Goal: Use online tool/utility: Utilize a website feature to perform a specific function

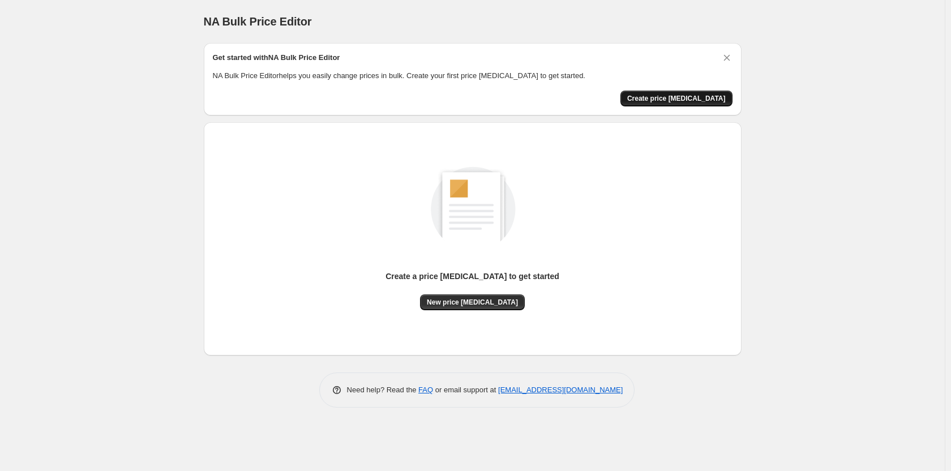
click at [697, 100] on span "Create price [MEDICAL_DATA]" at bounding box center [676, 98] width 98 height 9
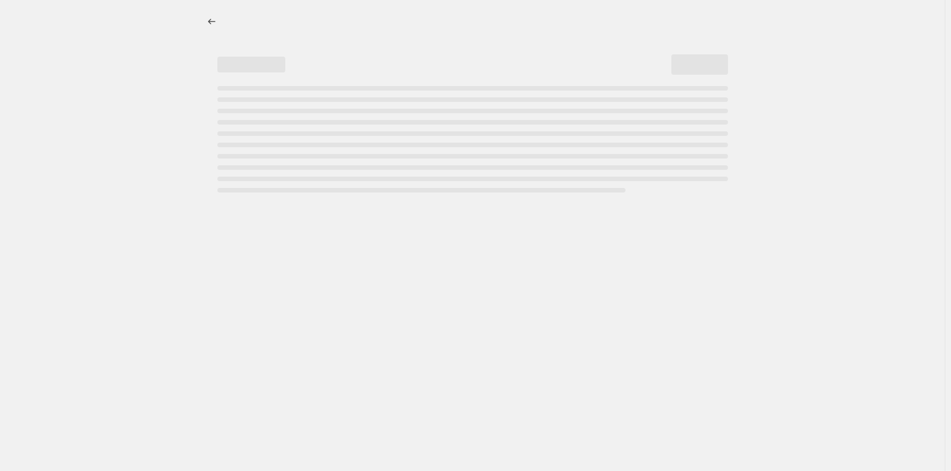
select select "percentage"
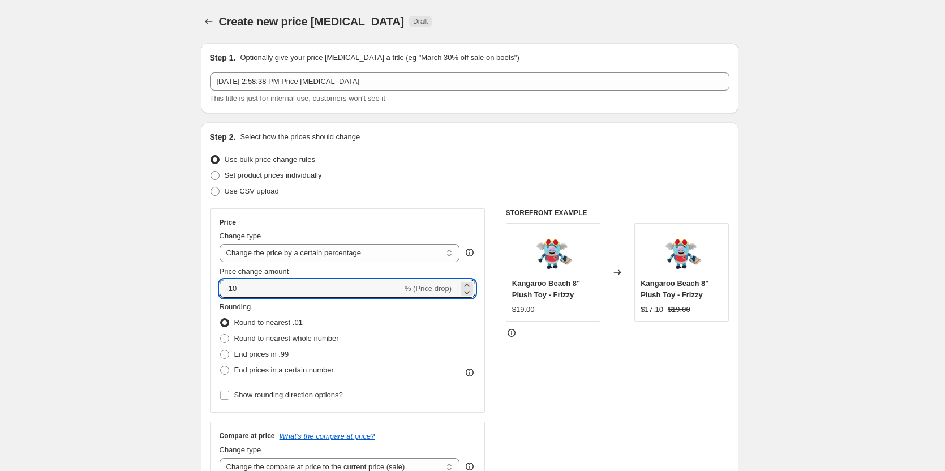
drag, startPoint x: 342, startPoint y: 290, endPoint x: 213, endPoint y: 274, distance: 130.0
click at [213, 274] on div "Price Change type Change the price to a certain amount Change the price by a ce…" at bounding box center [348, 310] width 276 height 204
click at [316, 284] on input "-10" at bounding box center [311, 289] width 183 height 18
click at [236, 287] on input "-10" at bounding box center [311, 289] width 183 height 18
type input "-40"
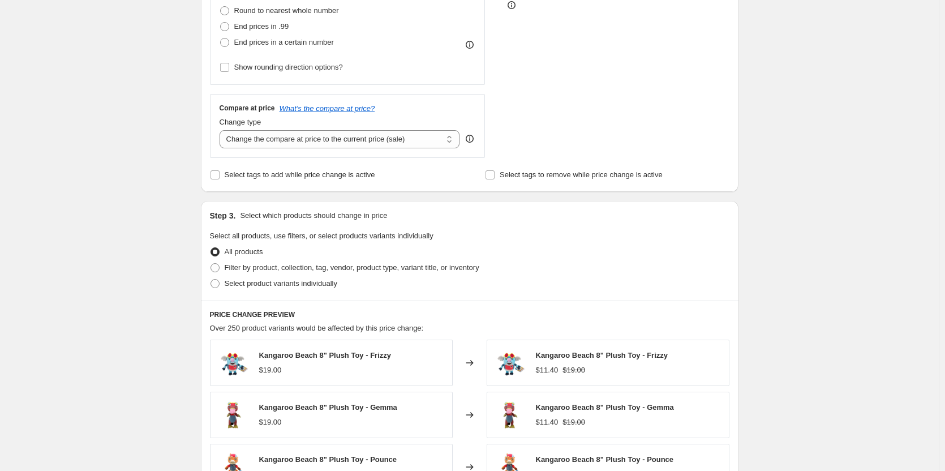
scroll to position [396, 0]
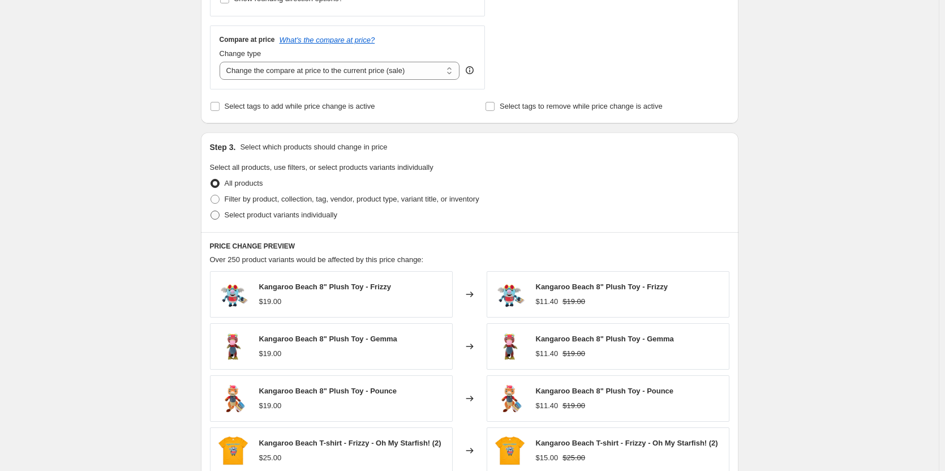
click at [259, 218] on span "Select product variants individually" at bounding box center [281, 214] width 113 height 8
click at [211, 211] on input "Select product variants individually" at bounding box center [210, 210] width 1 height 1
radio input "true"
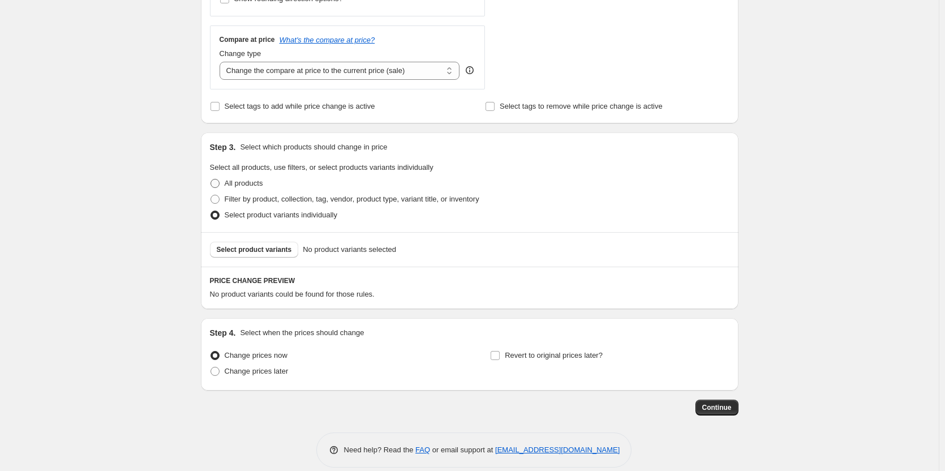
click at [249, 186] on span "All products" at bounding box center [244, 183] width 38 height 8
click at [211, 179] on input "All products" at bounding box center [210, 179] width 1 height 1
radio input "true"
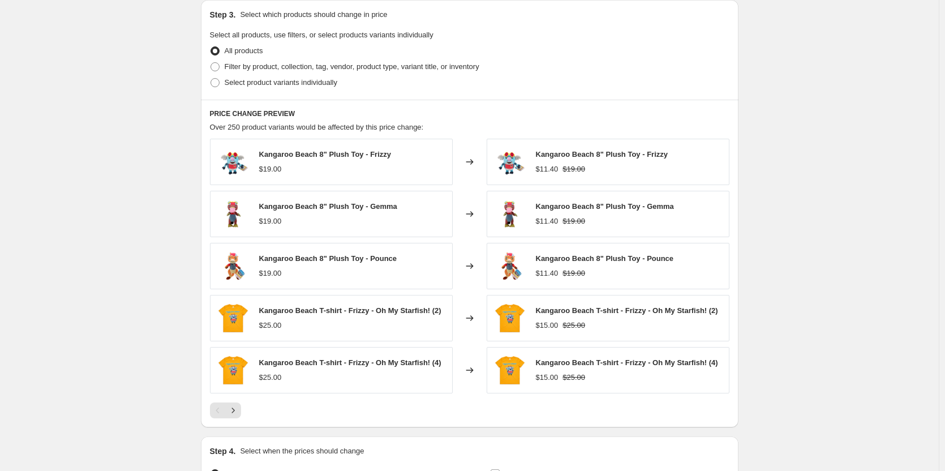
scroll to position [661, 0]
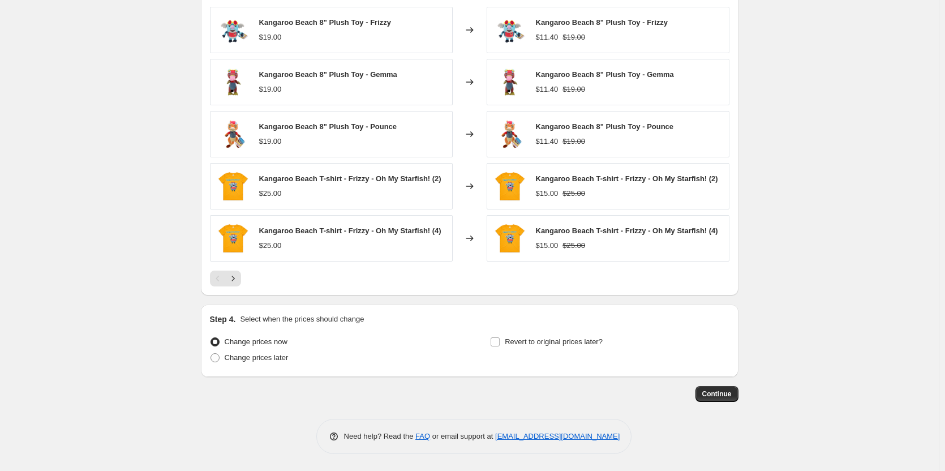
click at [396, 229] on span "Kangaroo Beach T-shirt - Frizzy - Oh My Starfish! (4)" at bounding box center [350, 230] width 182 height 8
click at [453, 243] on div "Kangaroo Beach T-shirt - Frizzy - Oh My Starfish! (4) $25.00" at bounding box center [331, 238] width 243 height 46
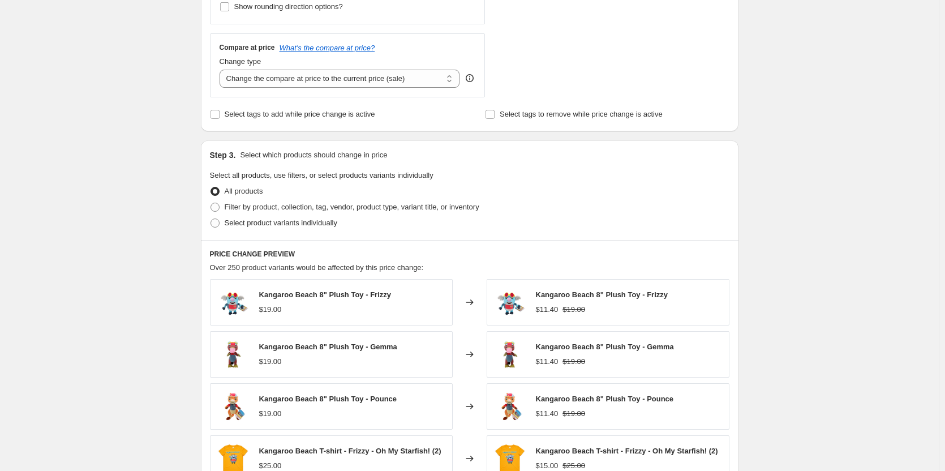
scroll to position [378, 0]
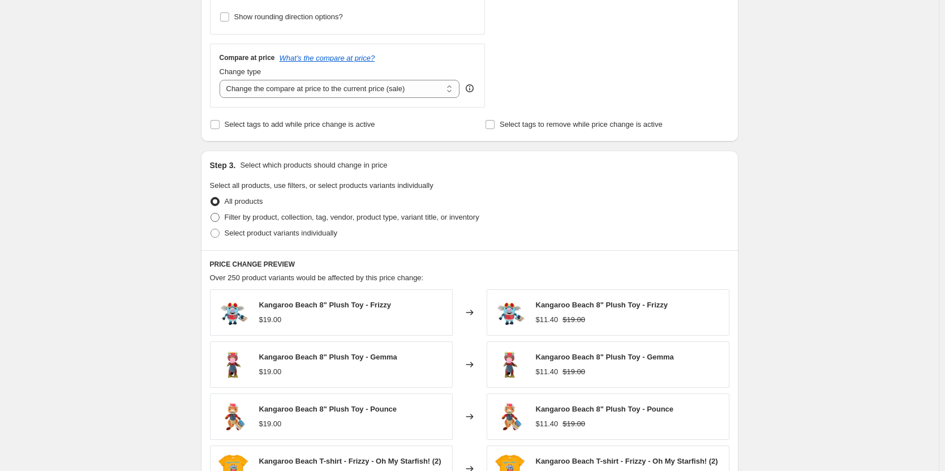
click at [273, 220] on span "Filter by product, collection, tag, vendor, product type, variant title, or inv…" at bounding box center [352, 217] width 255 height 8
click at [211, 213] on input "Filter by product, collection, tag, vendor, product type, variant title, or inv…" at bounding box center [210, 213] width 1 height 1
radio input "true"
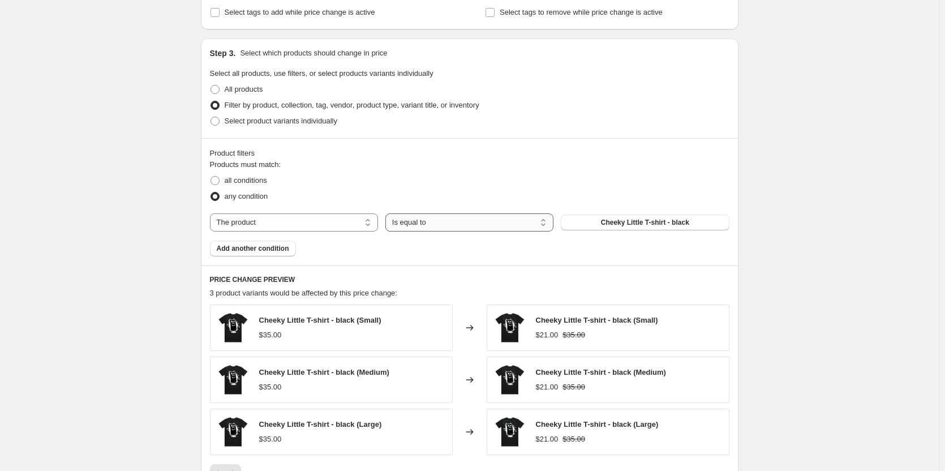
scroll to position [491, 0]
click at [471, 225] on select "Is equal to Is not equal to" at bounding box center [469, 221] width 168 height 18
click at [590, 231] on div "Products must match: all conditions any condition The product The product's col…" at bounding box center [469, 206] width 519 height 97
click at [607, 222] on span "Cheeky Little T-shirt - black" at bounding box center [645, 221] width 88 height 9
click at [261, 183] on span "all conditions" at bounding box center [246, 179] width 42 height 8
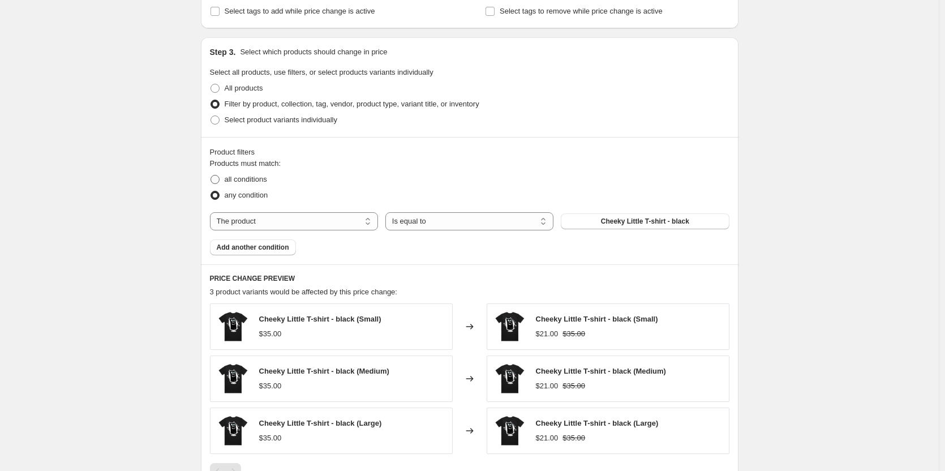
click at [211, 175] on input "all conditions" at bounding box center [210, 175] width 1 height 1
radio input "true"
click at [615, 225] on span "Cheeky Little T-shirt - black" at bounding box center [645, 221] width 88 height 9
click at [251, 92] on span "All products" at bounding box center [244, 88] width 38 height 8
click at [211, 84] on input "All products" at bounding box center [210, 84] width 1 height 1
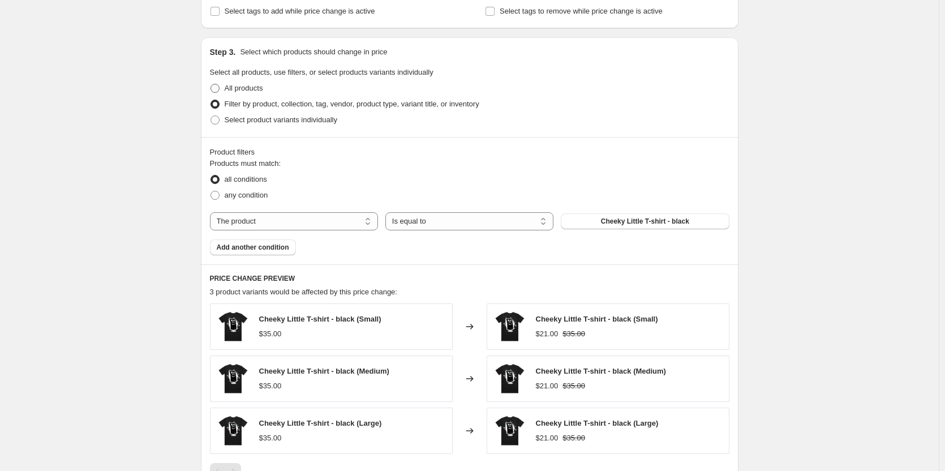
radio input "true"
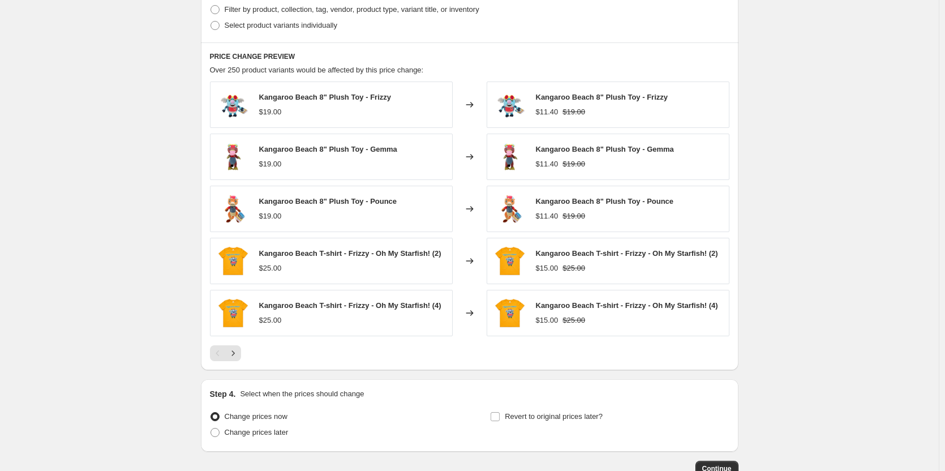
scroll to position [661, 0]
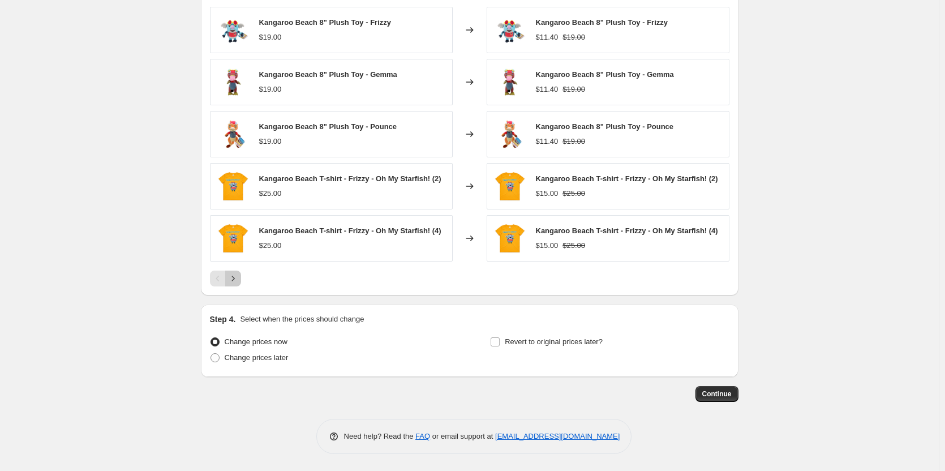
click at [232, 277] on icon "Next" at bounding box center [232, 278] width 11 height 11
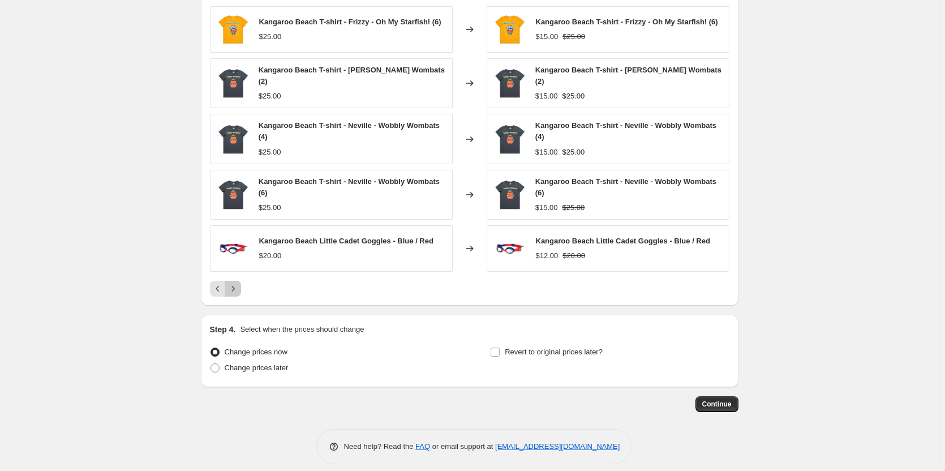
click at [239, 293] on icon "Next" at bounding box center [232, 288] width 11 height 11
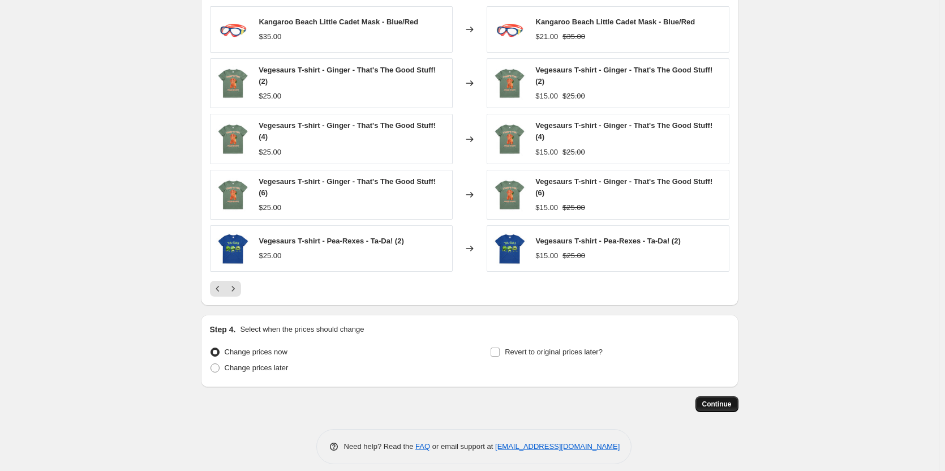
click at [732, 399] on span "Continue" at bounding box center [716, 403] width 29 height 9
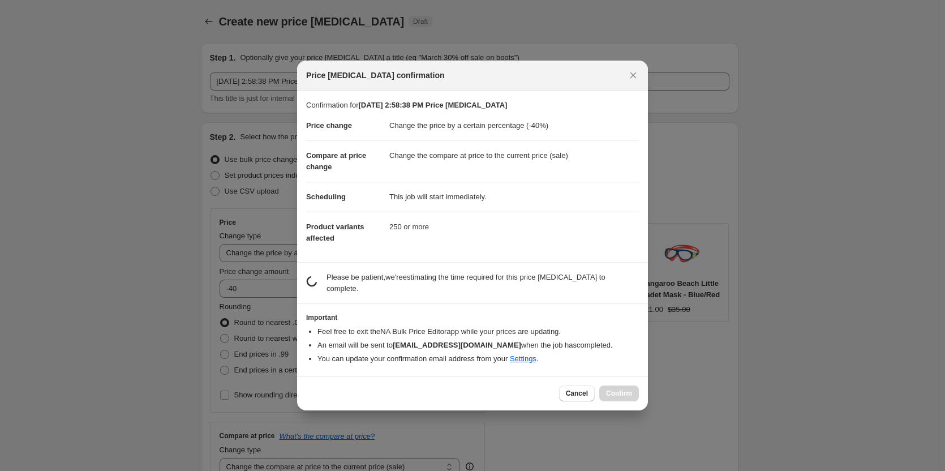
scroll to position [0, 0]
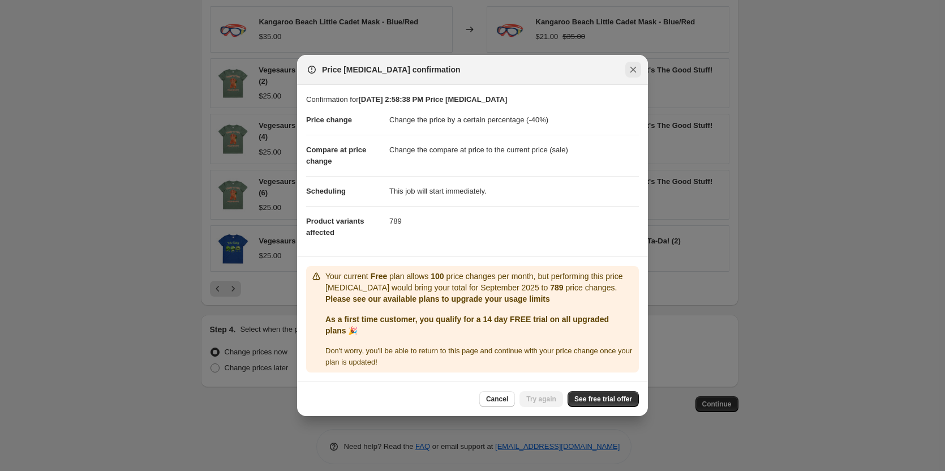
click at [635, 67] on icon "Close" at bounding box center [633, 69] width 11 height 11
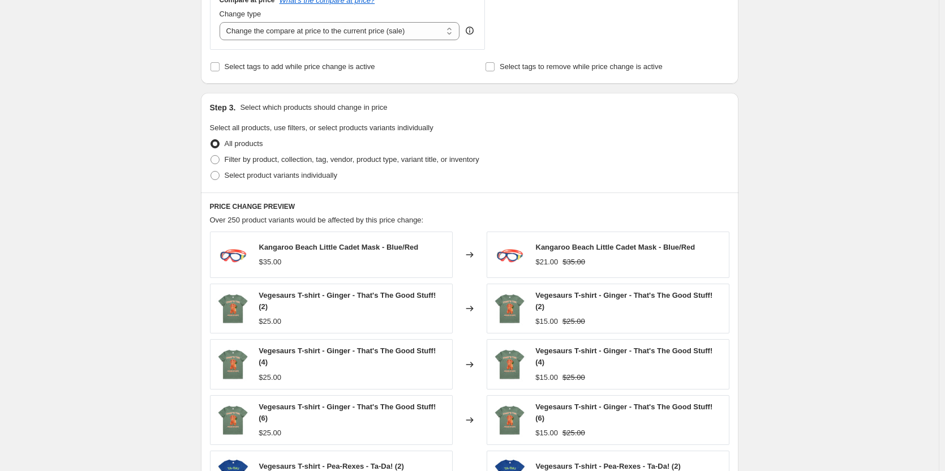
scroll to position [435, 0]
click at [260, 161] on span "Filter by product, collection, tag, vendor, product type, variant title, or inv…" at bounding box center [352, 160] width 255 height 8
click at [211, 157] on input "Filter by product, collection, tag, vendor, product type, variant title, or inv…" at bounding box center [210, 156] width 1 height 1
radio input "true"
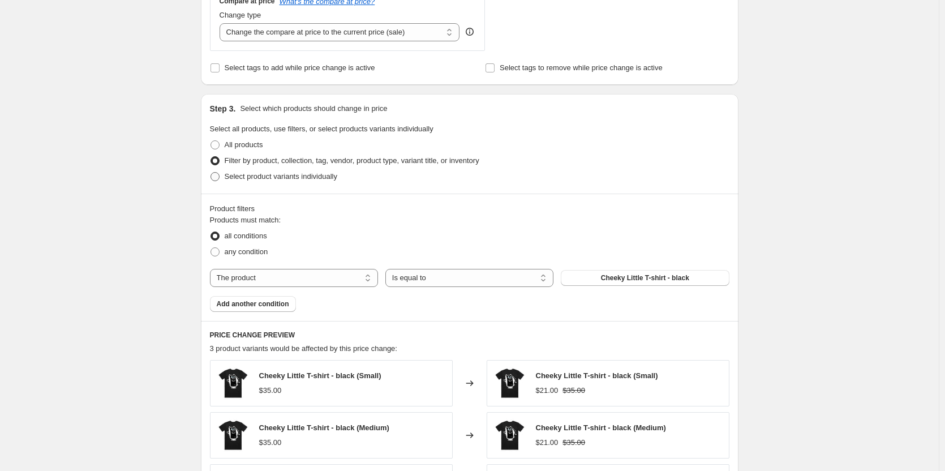
click at [269, 180] on span "Select product variants individually" at bounding box center [281, 176] width 113 height 8
click at [211, 173] on input "Select product variants individually" at bounding box center [210, 172] width 1 height 1
radio input "true"
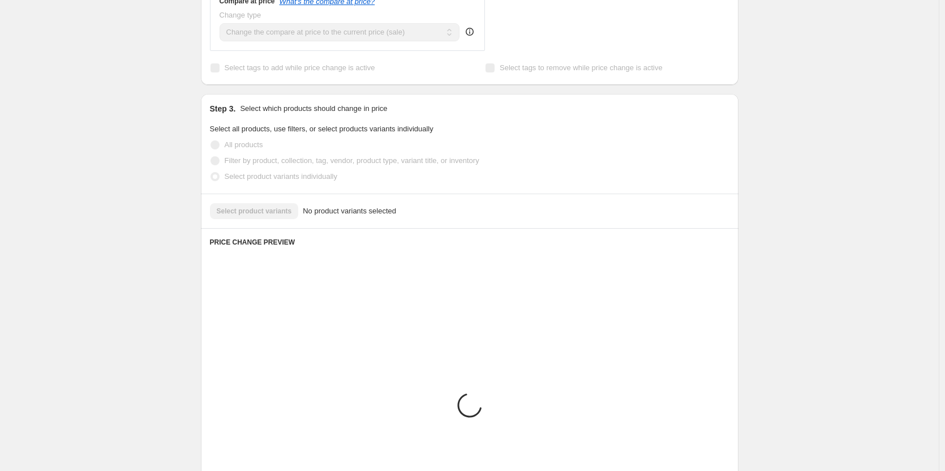
scroll to position [410, 0]
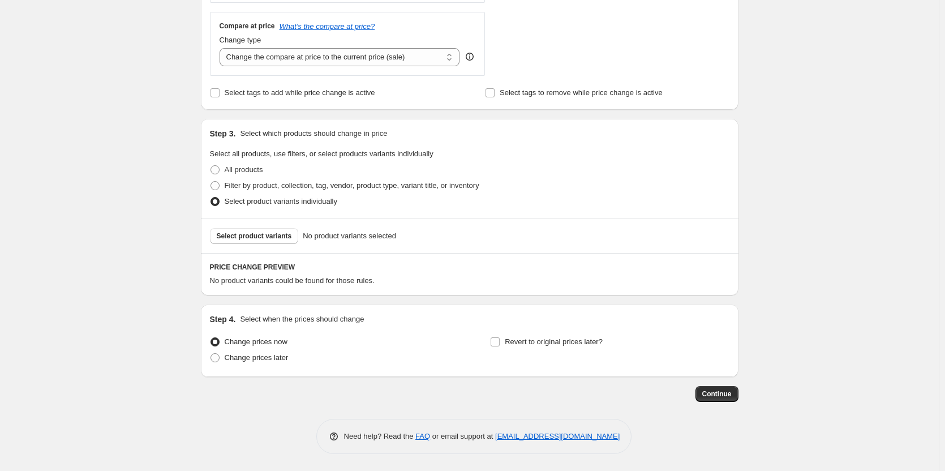
drag, startPoint x: 715, startPoint y: 396, endPoint x: 790, endPoint y: 350, distance: 87.3
click at [792, 350] on div "Create new price change job. This page is ready Create new price change job Dra…" at bounding box center [469, 30] width 939 height 880
click at [725, 398] on button "Continue" at bounding box center [716, 394] width 43 height 16
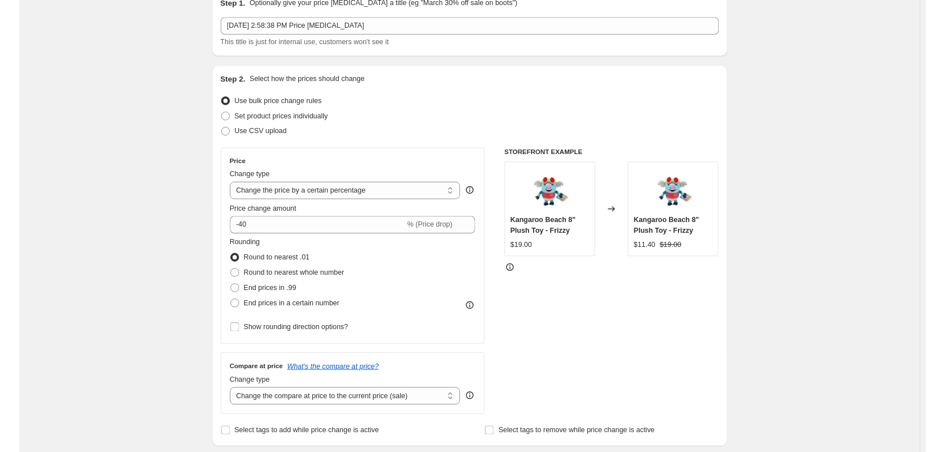
scroll to position [453, 0]
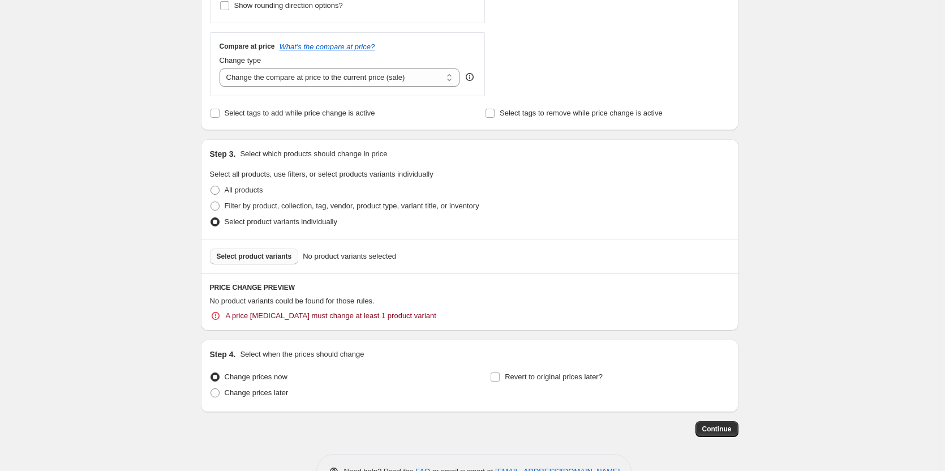
click at [277, 260] on span "Select product variants" at bounding box center [254, 256] width 75 height 9
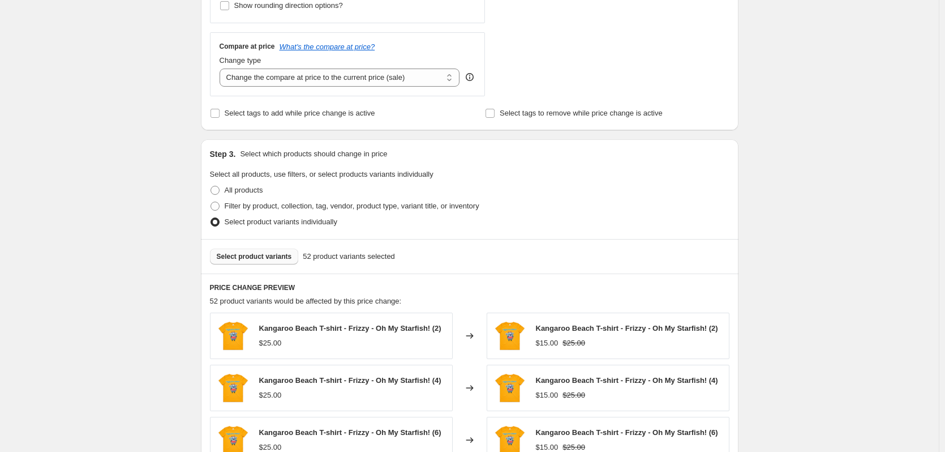
scroll to position [722, 0]
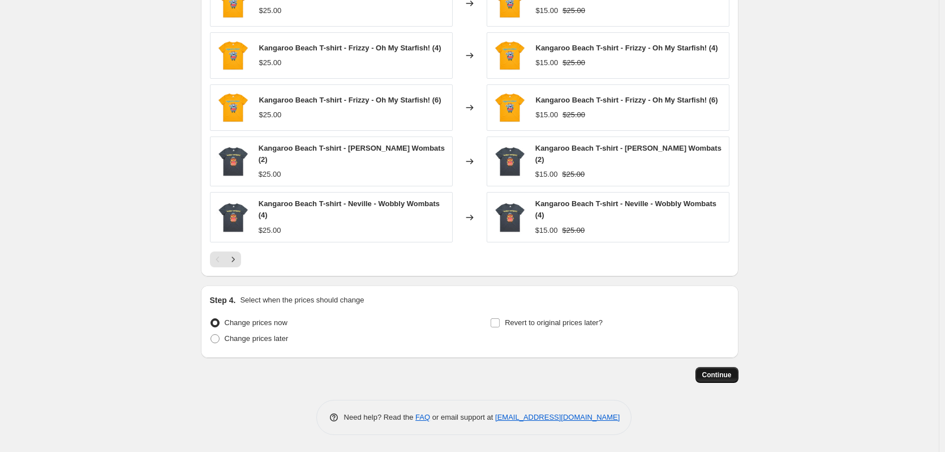
click at [721, 376] on span "Continue" at bounding box center [716, 374] width 29 height 9
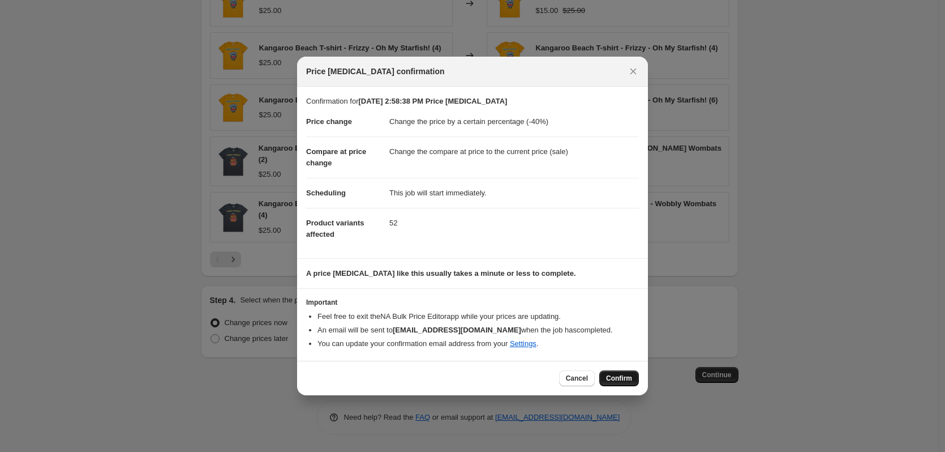
click at [614, 380] on span "Confirm" at bounding box center [619, 377] width 26 height 9
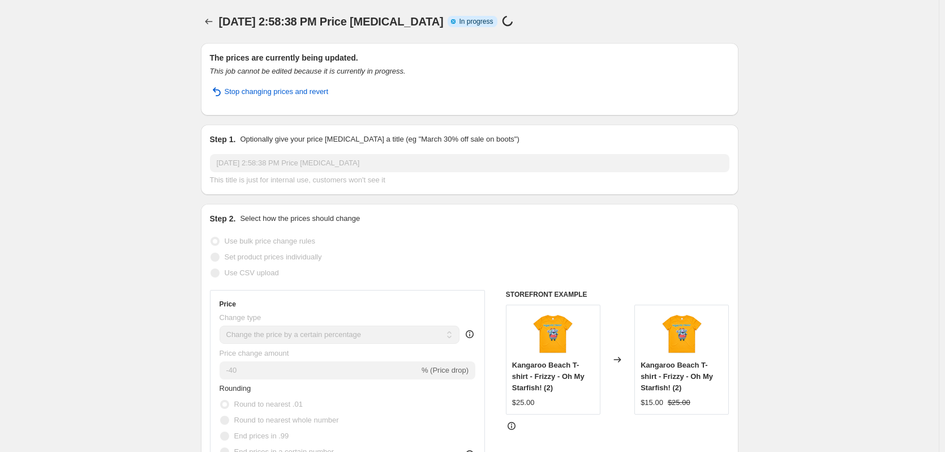
select select "percentage"
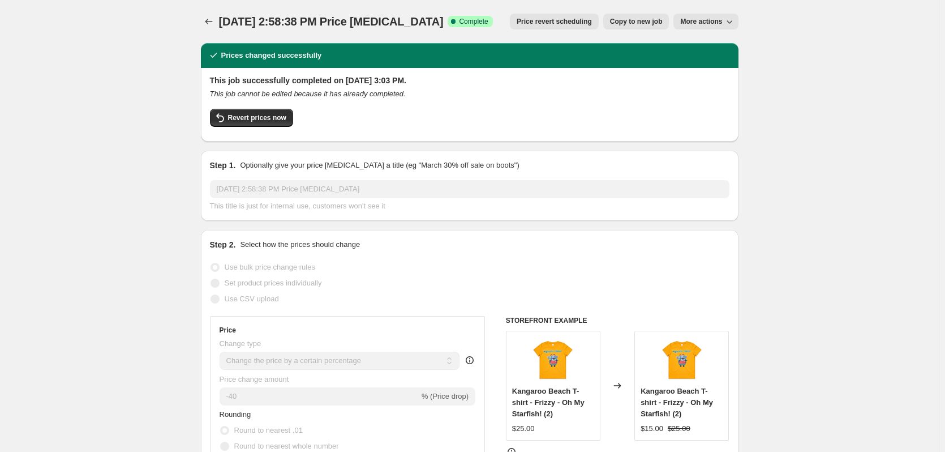
click at [729, 16] on button "More actions" at bounding box center [705, 22] width 65 height 16
click at [224, 23] on span "Sep 12, 2025, 2:58:38 PM Price change job" at bounding box center [331, 21] width 225 height 12
click at [214, 23] on icon "Price change jobs" at bounding box center [208, 21] width 11 height 11
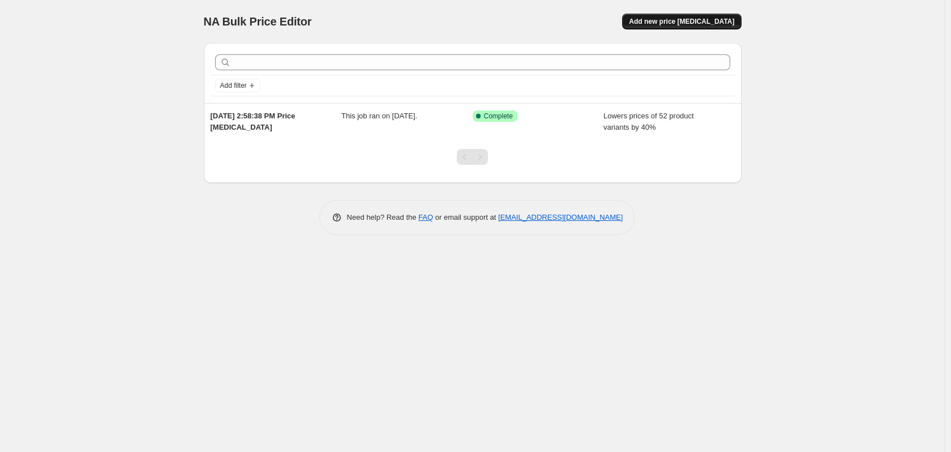
click at [697, 22] on span "Add new price change job" at bounding box center [681, 21] width 105 height 9
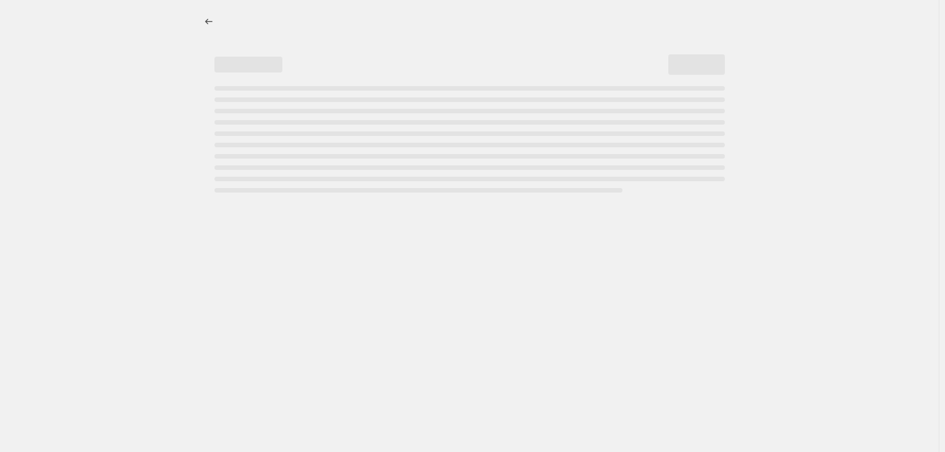
select select "percentage"
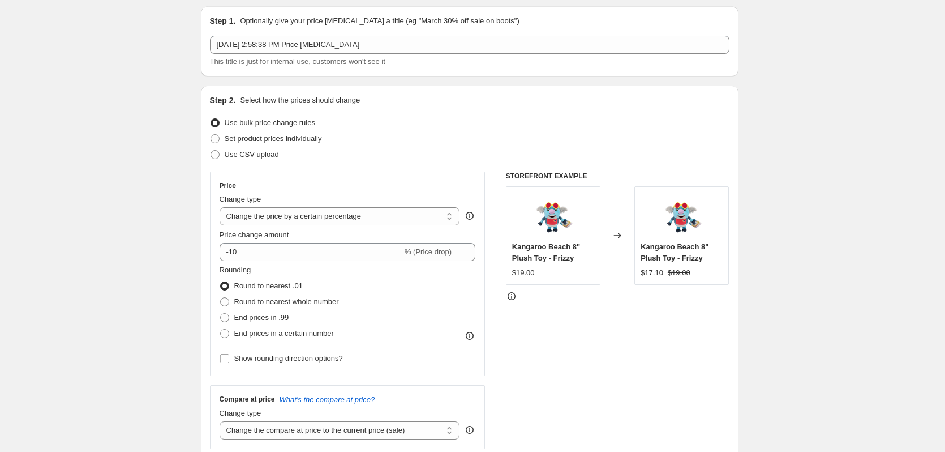
scroll to position [57, 0]
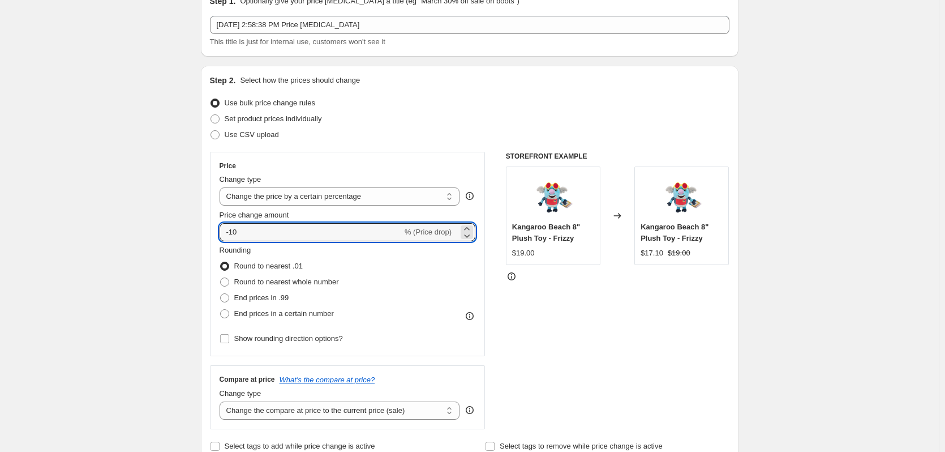
drag, startPoint x: 314, startPoint y: 240, endPoint x: 202, endPoint y: 238, distance: 112.0
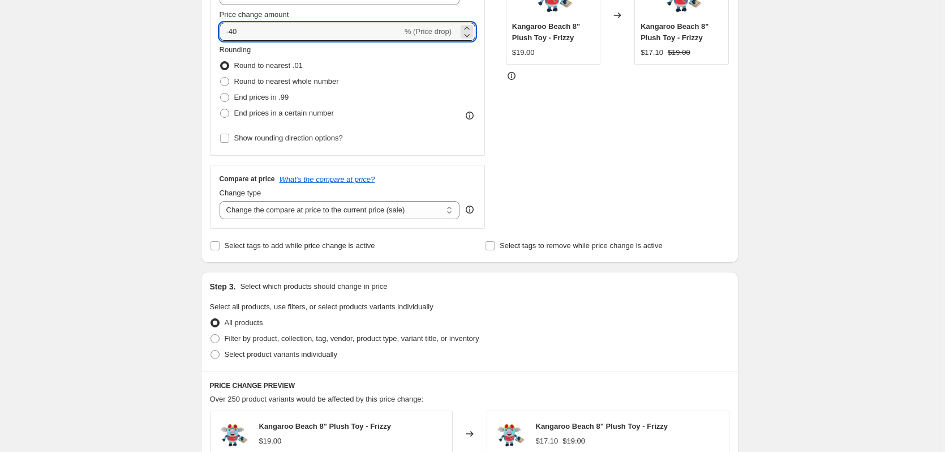
scroll to position [339, 0]
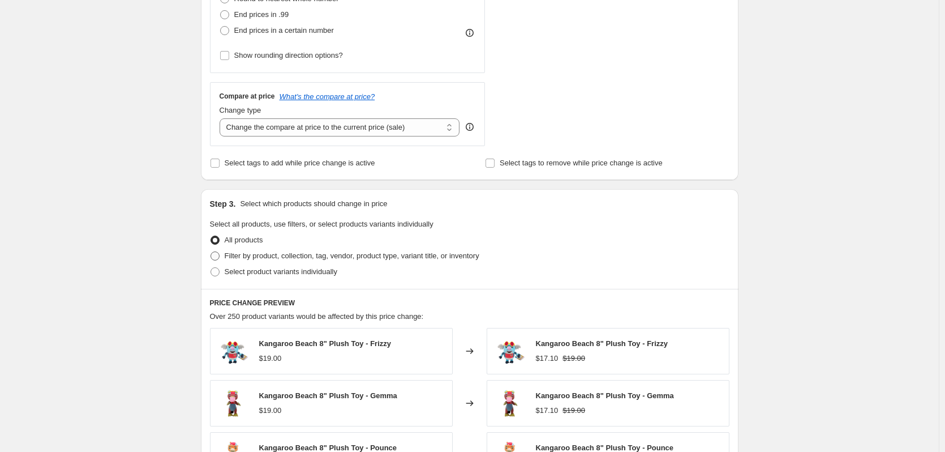
type input "-40"
click at [235, 260] on span "Filter by product, collection, tag, vendor, product type, variant title, or inv…" at bounding box center [352, 255] width 255 height 8
click at [211, 252] on input "Filter by product, collection, tag, vendor, product type, variant title, or inv…" at bounding box center [210, 251] width 1 height 1
radio input "true"
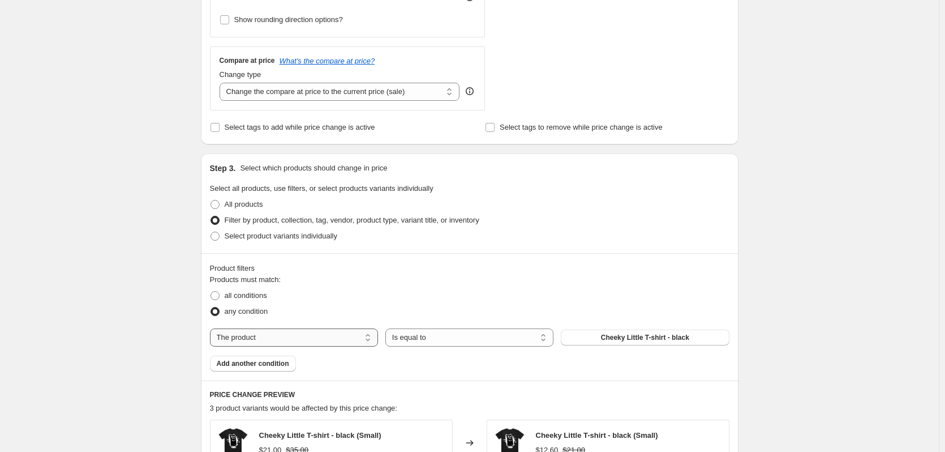
scroll to position [453, 0]
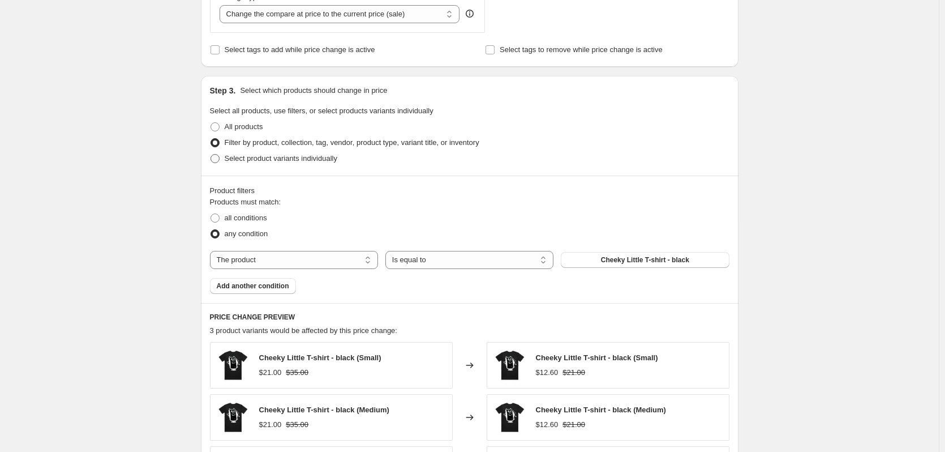
click at [243, 160] on span "Select product variants individually" at bounding box center [281, 158] width 113 height 8
click at [211, 154] on input "Select product variants individually" at bounding box center [210, 154] width 1 height 1
radio input "true"
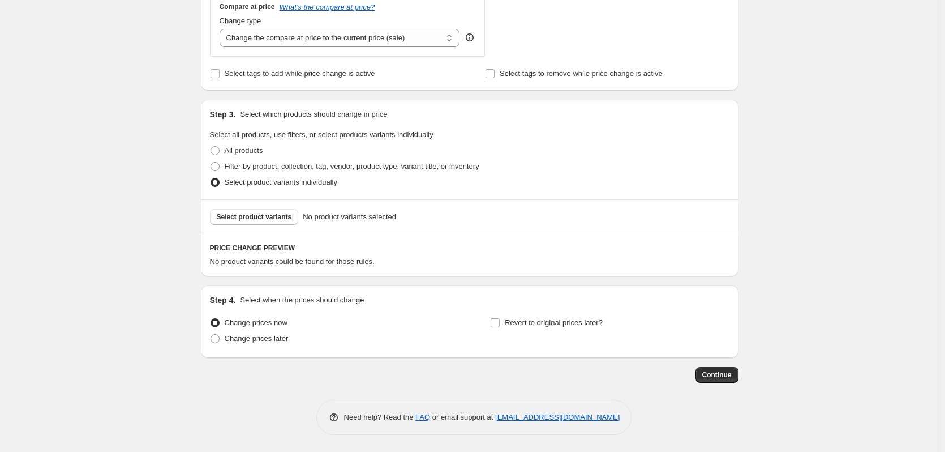
scroll to position [429, 0]
click at [272, 222] on button "Select product variants" at bounding box center [254, 217] width 89 height 16
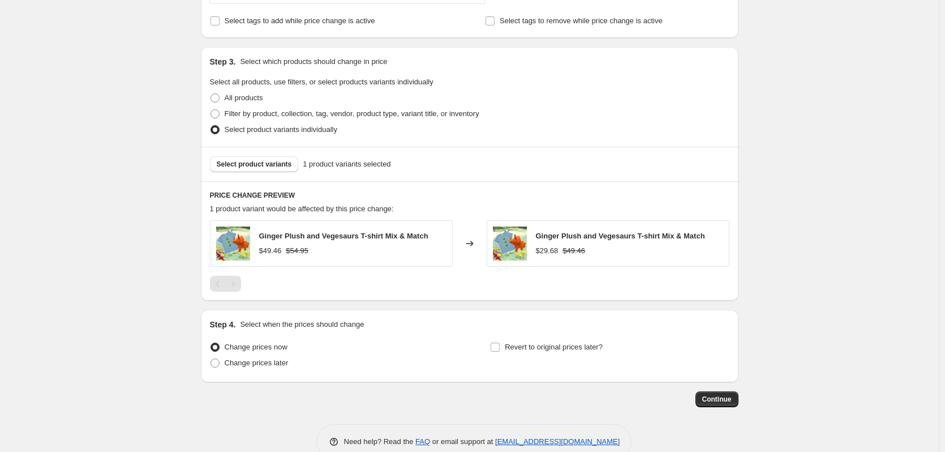
scroll to position [506, 0]
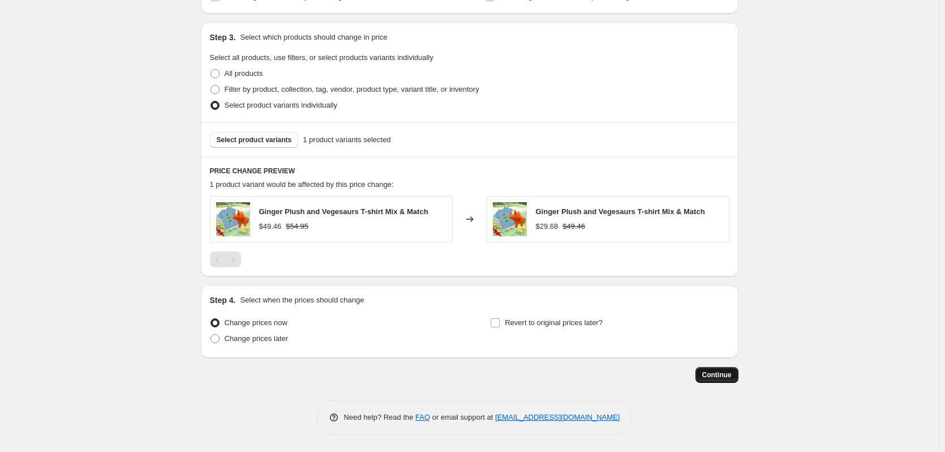
click at [721, 372] on span "Continue" at bounding box center [716, 374] width 29 height 9
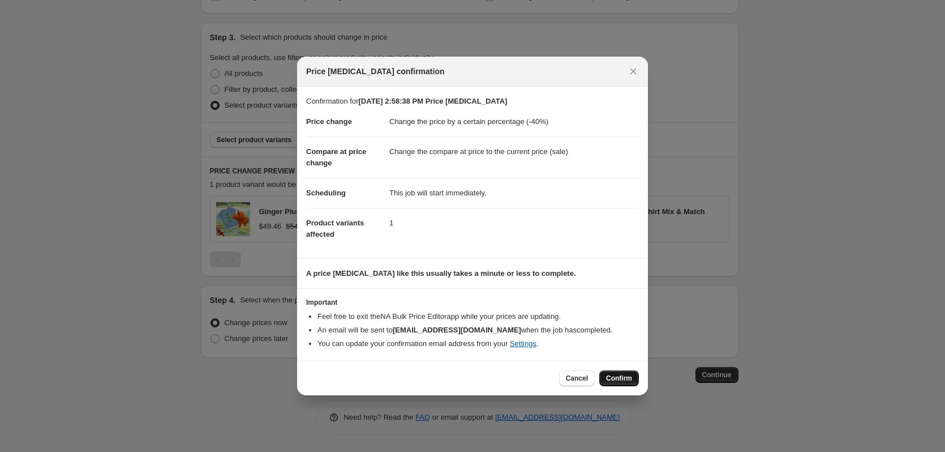
click at [631, 377] on span "Confirm" at bounding box center [619, 377] width 26 height 9
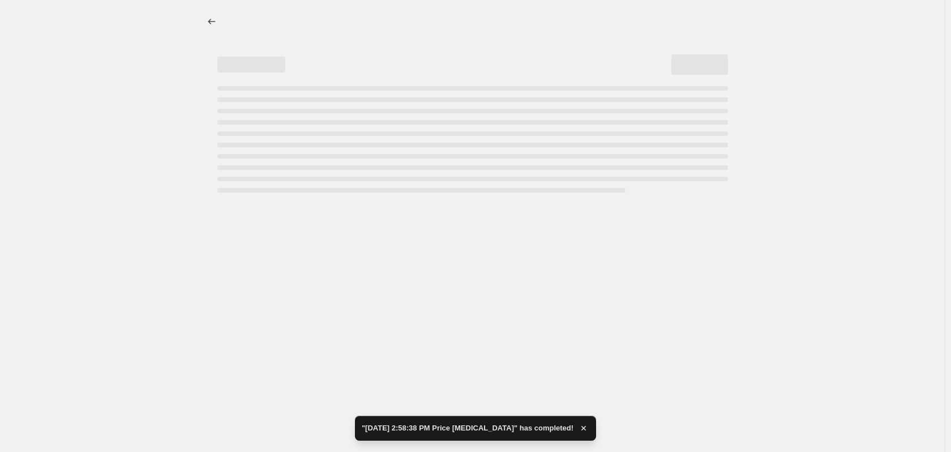
select select "percentage"
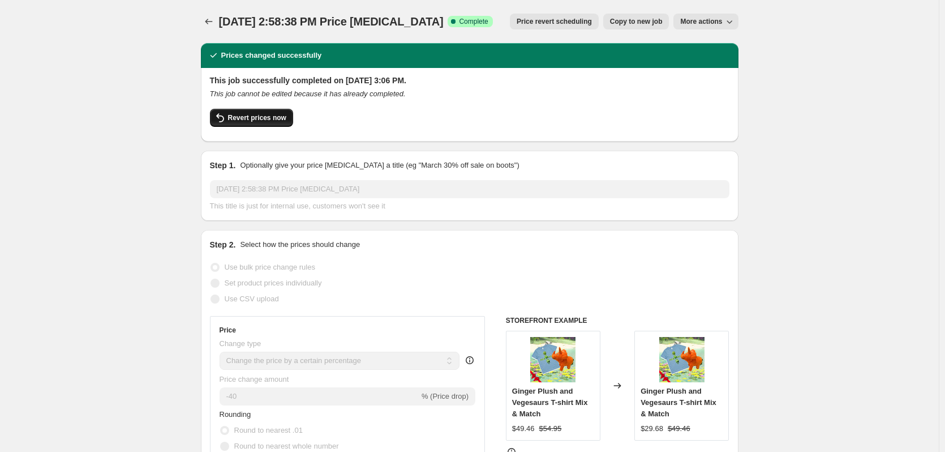
click at [265, 124] on button "Revert prices now" at bounding box center [251, 118] width 83 height 18
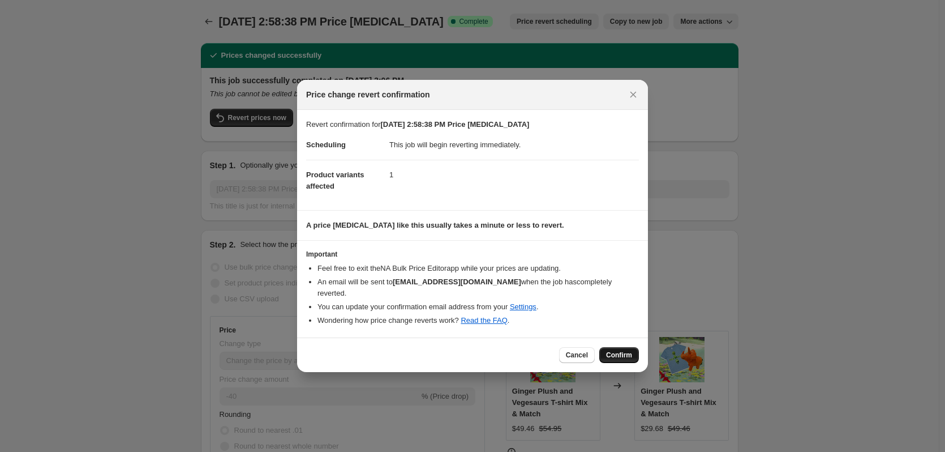
click at [618, 347] on button "Confirm" at bounding box center [619, 355] width 40 height 16
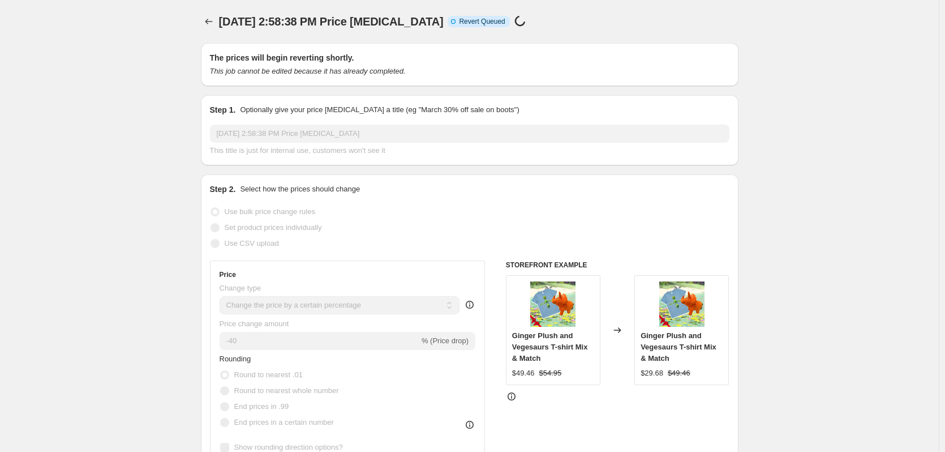
select select "percentage"
